Goal: Task Accomplishment & Management: Manage account settings

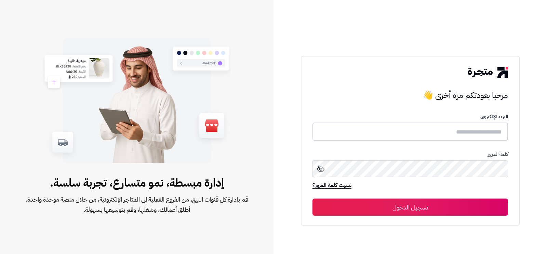
type input "**********"
click at [401, 204] on button "تسجيل الدخول" at bounding box center [411, 206] width 196 height 17
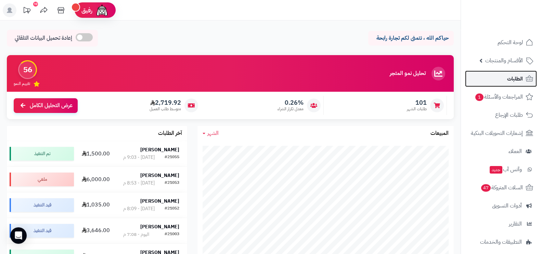
click at [514, 78] on span "الطلبات" at bounding box center [515, 79] width 16 height 10
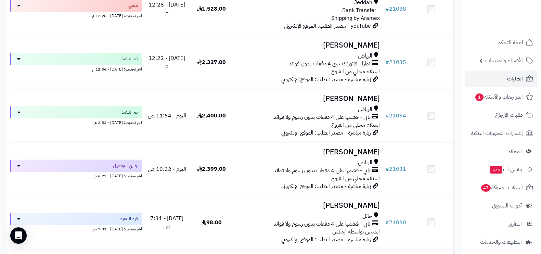
scroll to position [665, 0]
